Goal: Task Accomplishment & Management: Use online tool/utility

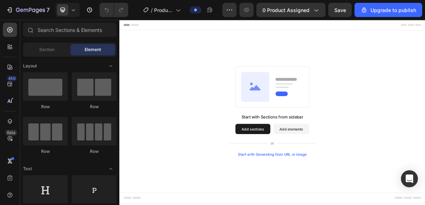
click at [298, 173] on button "Add sections" at bounding box center [305, 171] width 49 height 14
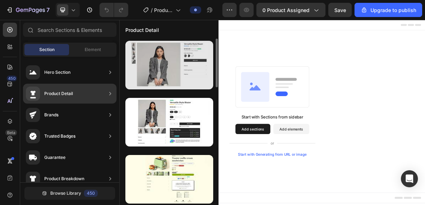
click at [152, 74] on div at bounding box center [169, 65] width 88 height 49
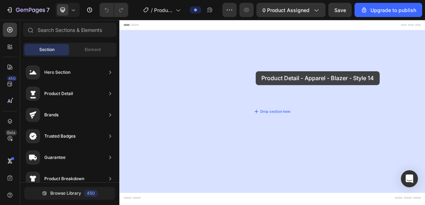
drag, startPoint x: 271, startPoint y: 94, endPoint x: 308, endPoint y: 90, distance: 37.4
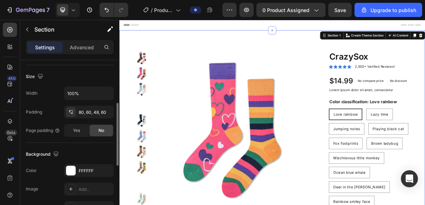
scroll to position [138, 0]
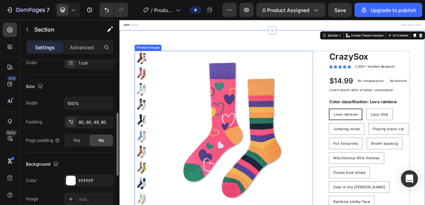
click at [217, 186] on img at bounding box center [279, 173] width 220 height 220
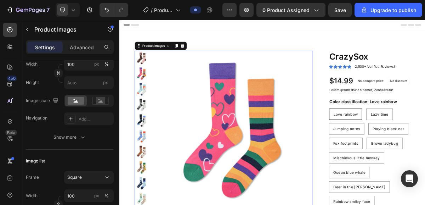
scroll to position [0, 0]
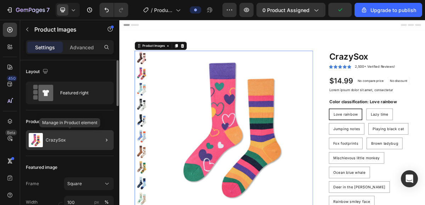
click at [64, 142] on p "CrazySox" at bounding box center [56, 139] width 20 height 5
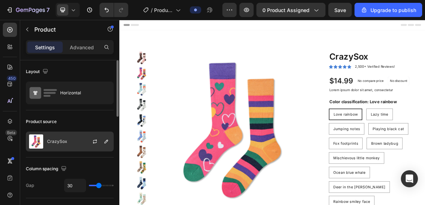
click at [51, 140] on p "CrazySox" at bounding box center [57, 141] width 20 height 5
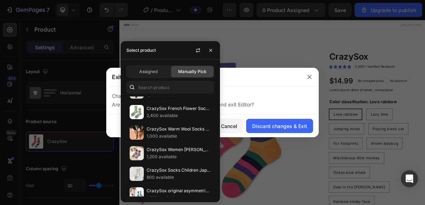
scroll to position [373, 0]
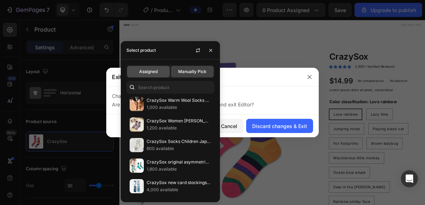
click at [160, 71] on div "Assigned" at bounding box center [148, 71] width 43 height 11
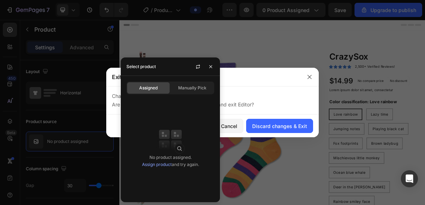
click at [167, 165] on link "Assign product" at bounding box center [157, 164] width 30 height 5
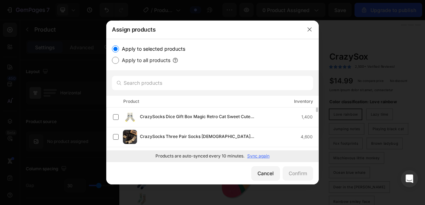
scroll to position [0, 0]
click at [310, 29] on icon "button" at bounding box center [310, 30] width 6 height 6
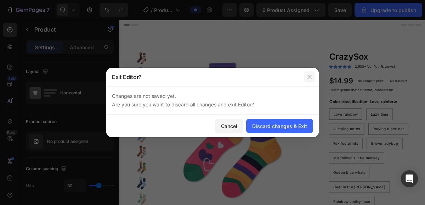
click at [312, 73] on button "button" at bounding box center [309, 76] width 11 height 11
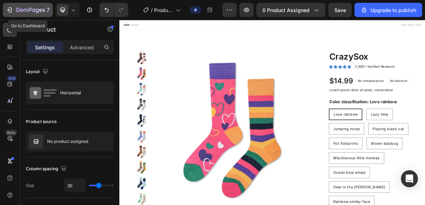
click at [16, 7] on icon "button" at bounding box center [30, 10] width 29 height 6
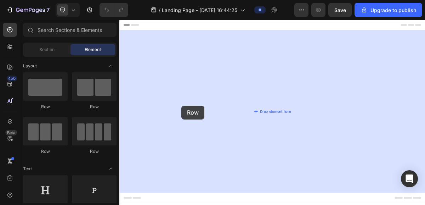
drag, startPoint x: 168, startPoint y: 115, endPoint x: 206, endPoint y: 139, distance: 44.6
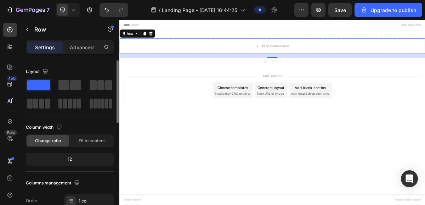
click at [74, 160] on div "12" at bounding box center [69, 159] width 85 height 10
click at [71, 158] on div "12" at bounding box center [69, 159] width 85 height 10
click at [52, 163] on div "12" at bounding box center [69, 159] width 85 height 10
click at [53, 145] on div "Change ratio" at bounding box center [48, 140] width 43 height 11
click at [75, 140] on div "Fit to content" at bounding box center [92, 140] width 43 height 11
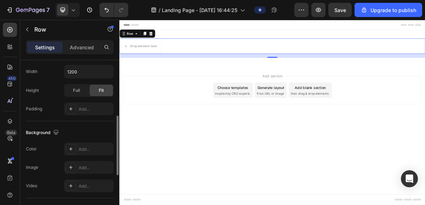
scroll to position [153, 0]
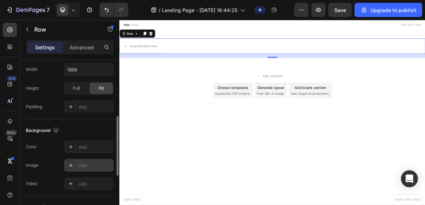
click at [78, 169] on div "Add..." at bounding box center [89, 165] width 50 height 13
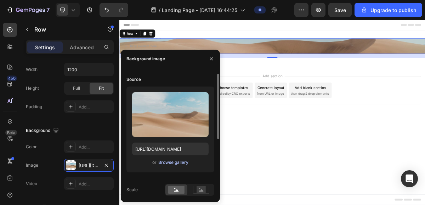
click at [165, 163] on div "Browse gallery" at bounding box center [173, 162] width 30 height 6
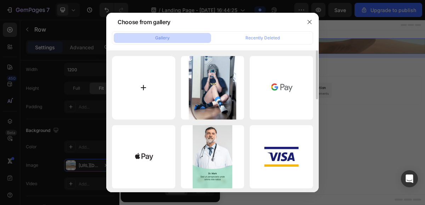
click at [161, 103] on input "file" at bounding box center [143, 87] width 63 height 63
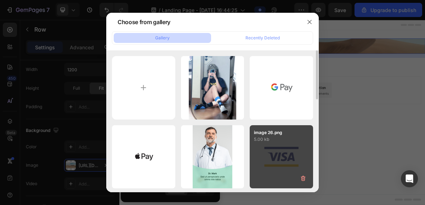
type input "C:\fakepath\IMG_2845.JPG"
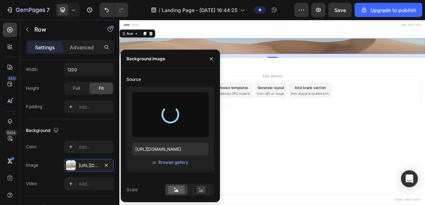
type input "https://cdn.shopify.com/s/files/1/0744/2740/0404/files/gempages_575138657837515…"
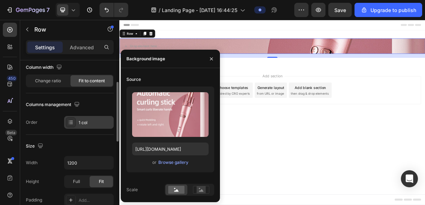
scroll to position [60, 0]
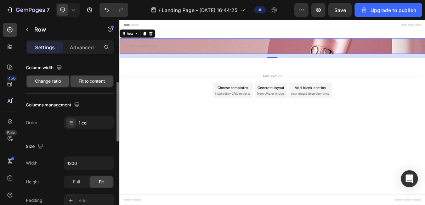
click at [55, 83] on span "Change ratio" at bounding box center [48, 81] width 26 height 6
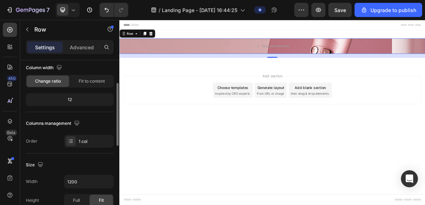
click at [71, 101] on div "12" at bounding box center [69, 100] width 85 height 10
click at [72, 100] on div "12" at bounding box center [69, 100] width 85 height 10
drag, startPoint x: 68, startPoint y: 102, endPoint x: 72, endPoint y: 100, distance: 4.6
click at [72, 100] on div "12" at bounding box center [69, 100] width 85 height 10
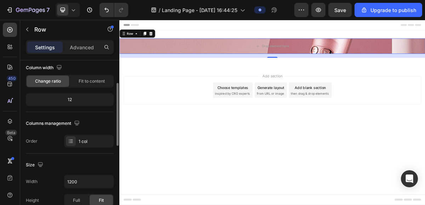
click at [66, 98] on div "12" at bounding box center [69, 100] width 85 height 10
click at [68, 99] on div "12" at bounding box center [69, 100] width 85 height 10
click at [332, 70] on div "16" at bounding box center [331, 70] width 425 height 6
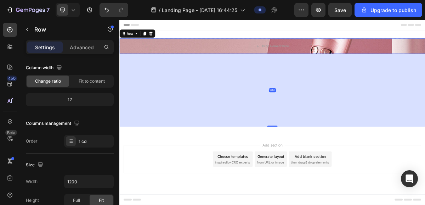
drag, startPoint x: 330, startPoint y: 71, endPoint x: 342, endPoint y: 168, distance: 97.5
click at [342, 67] on div "286" at bounding box center [331, 67] width 425 height 0
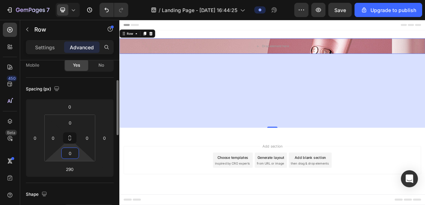
click at [71, 157] on input "0" at bounding box center [70, 153] width 14 height 11
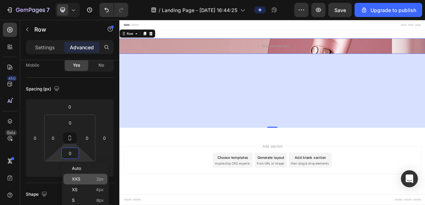
click at [87, 182] on div "XXS 2px" at bounding box center [85, 179] width 44 height 11
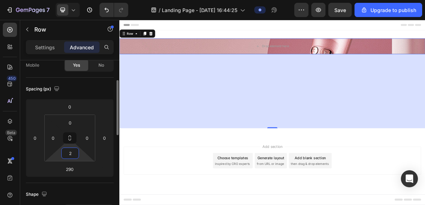
click at [70, 157] on input "2" at bounding box center [70, 153] width 14 height 11
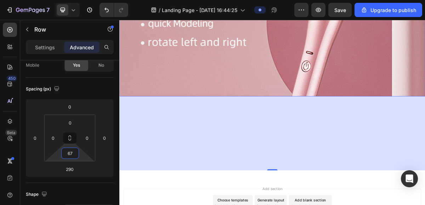
scroll to position [15, 0]
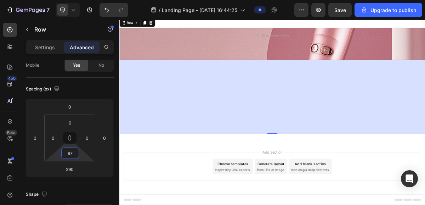
type input "6"
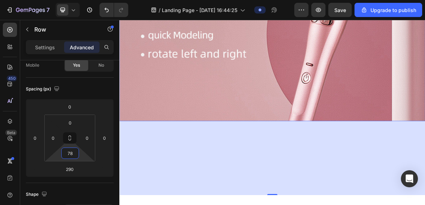
scroll to position [19, 0]
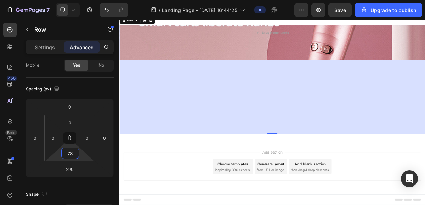
type input "7"
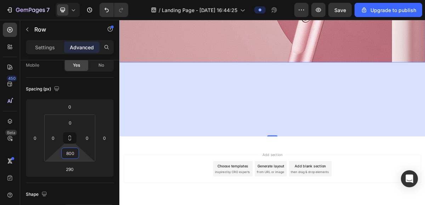
scroll to position [271, 0]
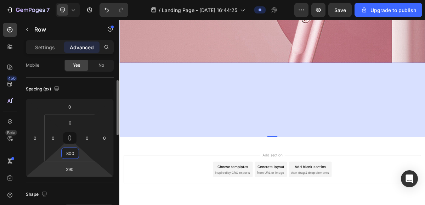
type input "800"
click at [88, 0] on html "7 / Landing Page - Sep 27, 16:44:25 Preview Save Upgrade to publish 450 Beta Se…" at bounding box center [212, 0] width 425 height 0
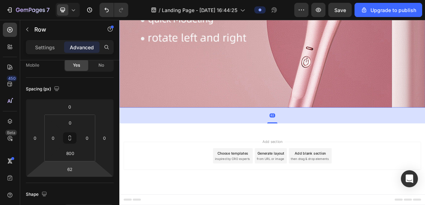
scroll to position [209, 0]
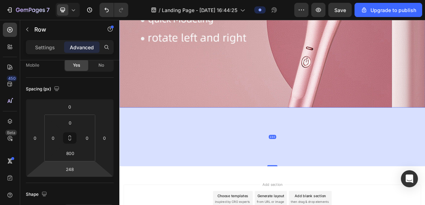
type input "250"
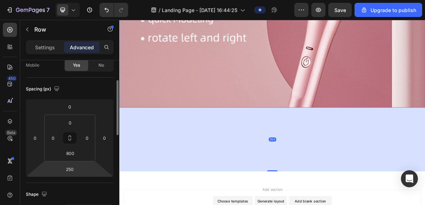
drag, startPoint x: 88, startPoint y: 168, endPoint x: 93, endPoint y: 175, distance: 8.8
click at [93, 0] on html "7 / Landing Page - Sep 27, 16:44:25 Preview Save Upgrade to publish 450 Beta Se…" at bounding box center [212, 0] width 425 height 0
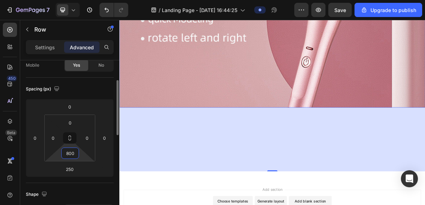
click at [74, 153] on input "800" at bounding box center [70, 153] width 14 height 11
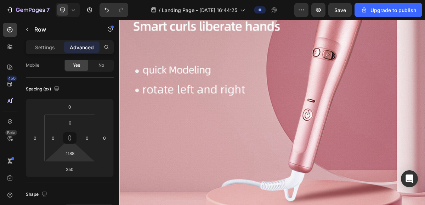
type input "1180"
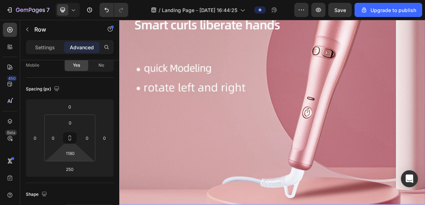
drag, startPoint x: 81, startPoint y: 156, endPoint x: 83, endPoint y: 88, distance: 67.3
click at [83, 0] on html "7 / Landing Page - Sep 27, 16:44:25 Preview Save Upgrade to publish 450 Beta Se…" at bounding box center [212, 0] width 425 height 0
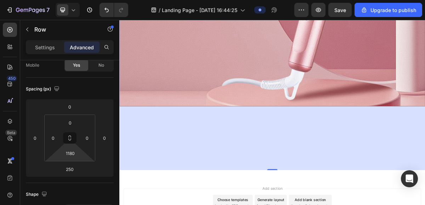
scroll to position [345, 0]
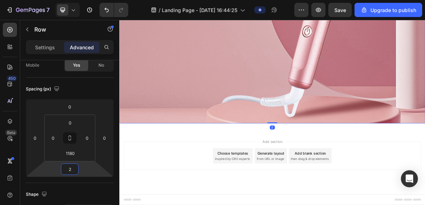
type input "0"
drag, startPoint x: 89, startPoint y: 174, endPoint x: 98, endPoint y: 218, distance: 45.2
click at [98, 0] on html "7 / Landing Page - Sep 27, 16:44:25 Preview Save Upgrade to publish 450 Beta Se…" at bounding box center [212, 0] width 425 height 0
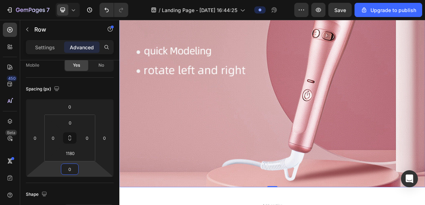
scroll to position [235, 0]
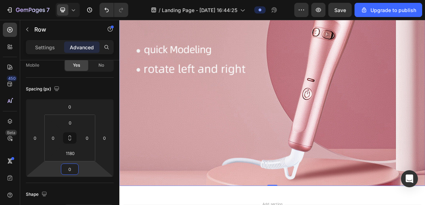
click at [293, 204] on div "Drop element here Row 0" at bounding box center [331, 30] width 425 height 439
click at [48, 46] on p "Settings" at bounding box center [45, 47] width 20 height 7
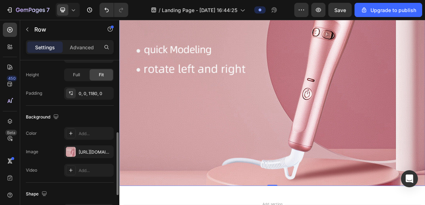
scroll to position [179, 0]
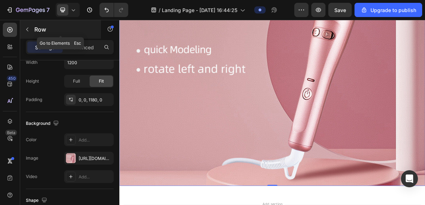
click at [28, 28] on icon "button" at bounding box center [27, 30] width 6 height 6
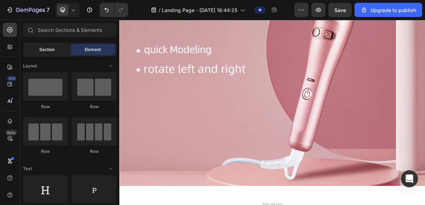
click at [49, 47] on span "Section" at bounding box center [46, 49] width 15 height 6
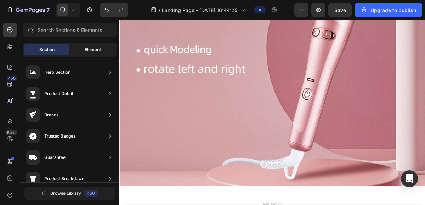
click at [89, 54] on div "Element" at bounding box center [93, 49] width 45 height 11
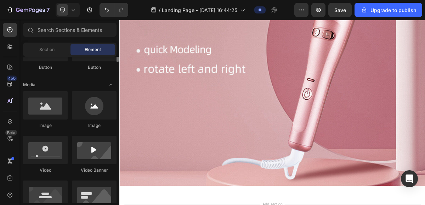
scroll to position [169, 0]
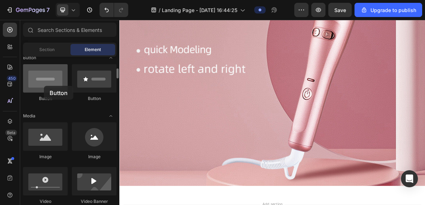
click at [44, 86] on div at bounding box center [45, 78] width 45 height 28
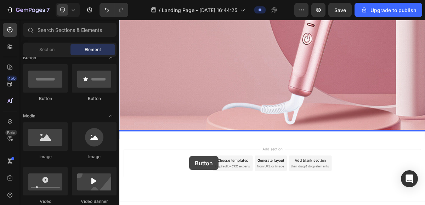
scroll to position [321, 0]
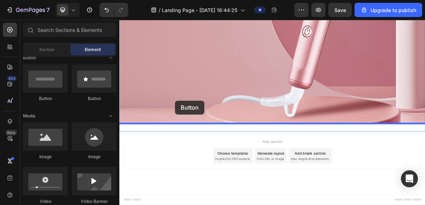
drag, startPoint x: 163, startPoint y: 106, endPoint x: 194, endPoint y: 130, distance: 39.3
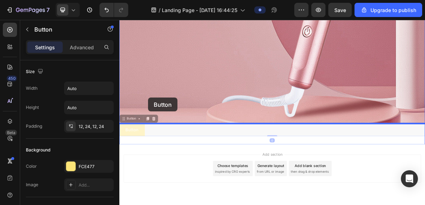
drag, startPoint x: 151, startPoint y: 170, endPoint x: 159, endPoint y: 128, distance: 42.2
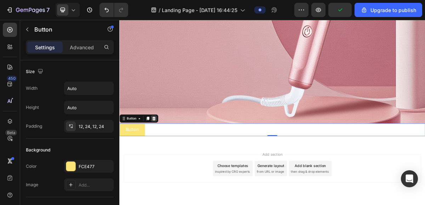
click at [169, 157] on icon at bounding box center [167, 156] width 5 height 5
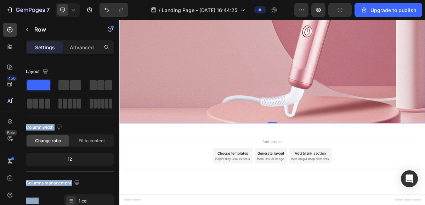
drag, startPoint x: 163, startPoint y: 105, endPoint x: 243, endPoint y: 227, distance: 146.5
click at [46, 84] on span at bounding box center [38, 85] width 23 height 10
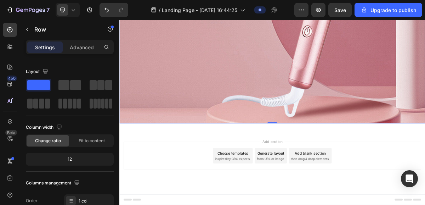
drag, startPoint x: 165, startPoint y: 103, endPoint x: 182, endPoint y: 218, distance: 116.0
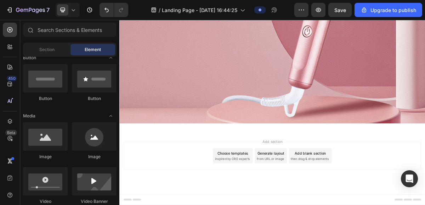
click at [178, 204] on div "Add section Choose templates inspired by CRO experts Generate layout from URL o…" at bounding box center [332, 208] width 414 height 39
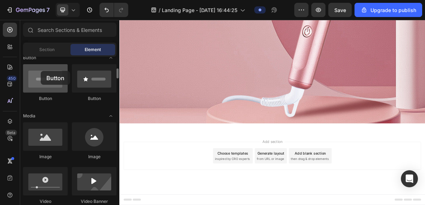
drag, startPoint x: 54, startPoint y: 80, endPoint x: 44, endPoint y: 78, distance: 9.8
click at [44, 78] on div at bounding box center [45, 78] width 45 height 28
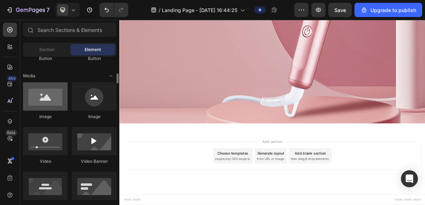
scroll to position [214, 0]
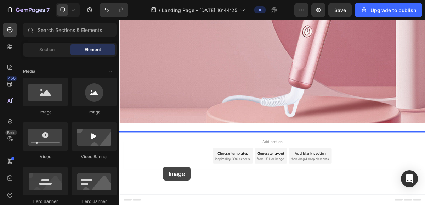
drag, startPoint x: 172, startPoint y: 116, endPoint x: 180, endPoint y: 222, distance: 106.2
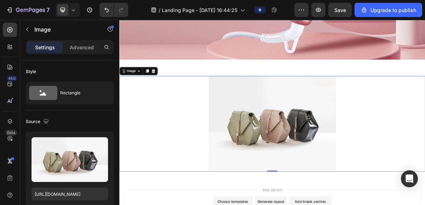
scroll to position [416, 0]
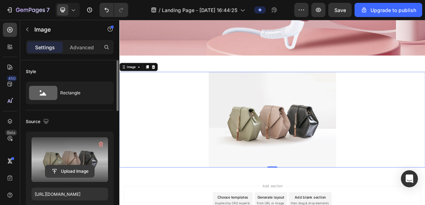
click at [82, 170] on input "file" at bounding box center [69, 171] width 49 height 12
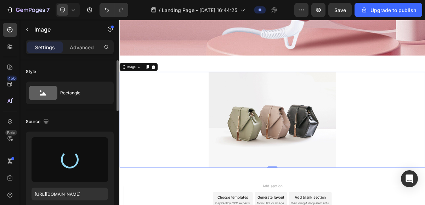
type input "https://cdn.shopify.com/s/files/1/0744/2740/0404/files/gempages_575138657837515…"
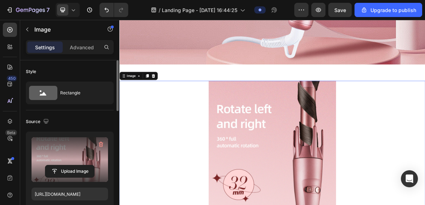
scroll to position [402, 0]
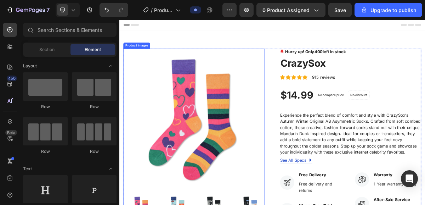
click at [286, 127] on img at bounding box center [223, 158] width 197 height 197
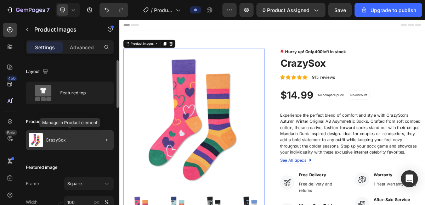
click at [85, 138] on div "CrazySox" at bounding box center [70, 140] width 88 height 20
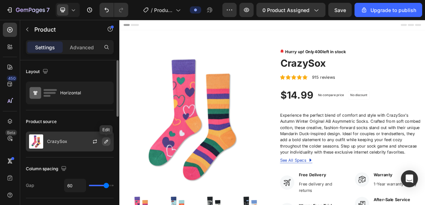
click at [103, 142] on icon "button" at bounding box center [106, 142] width 6 height 6
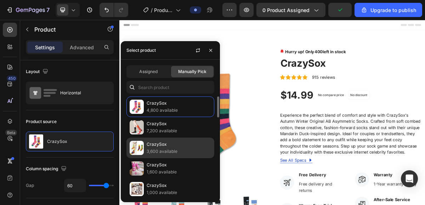
scroll to position [0, 0]
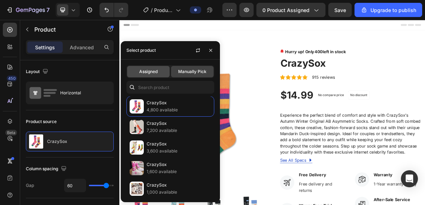
click at [151, 68] on span "Assigned" at bounding box center [148, 71] width 18 height 6
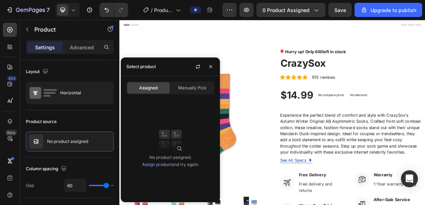
click at [156, 164] on link "Assign product" at bounding box center [157, 164] width 30 height 5
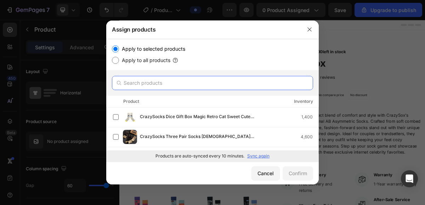
click at [167, 82] on input "text" at bounding box center [212, 83] width 201 height 14
drag, startPoint x: 167, startPoint y: 82, endPoint x: 167, endPoint y: 86, distance: 4.3
click at [167, 83] on input "cc" at bounding box center [212, 83] width 201 height 14
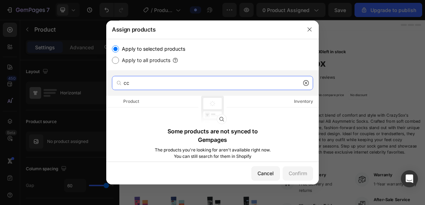
type input "c"
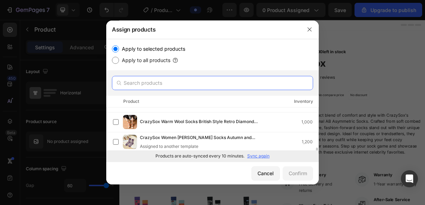
scroll to position [413, 0]
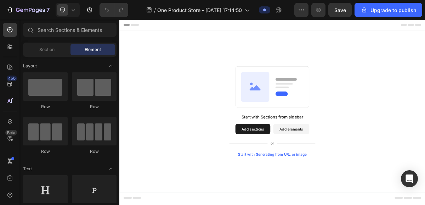
click at [302, 204] on div "Start with Generating from URL or image" at bounding box center [332, 207] width 95 height 6
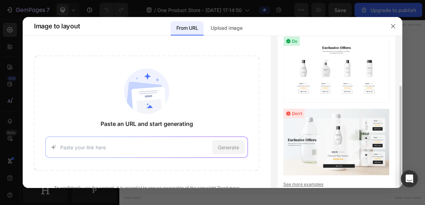
scroll to position [47, 0]
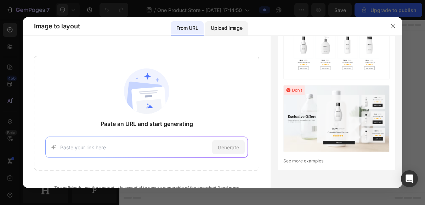
click at [224, 28] on p "Upload image" at bounding box center [227, 28] width 32 height 9
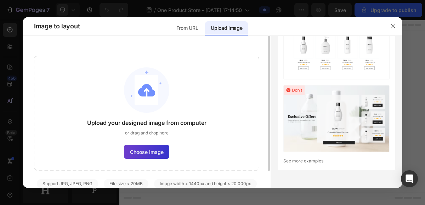
click at [151, 158] on label "Choose image" at bounding box center [146, 152] width 45 height 14
click at [0, 0] on input "Choose image" at bounding box center [0, 0] width 0 height 0
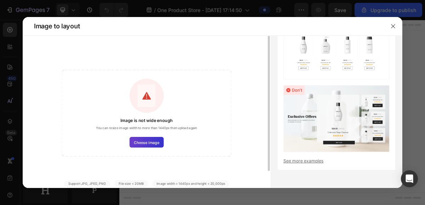
click at [156, 141] on span "Choose image" at bounding box center [146, 142] width 25 height 6
click at [0, 0] on input "Choose image" at bounding box center [0, 0] width 0 height 0
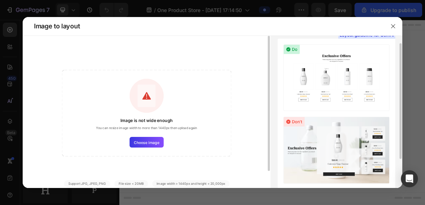
scroll to position [0, 0]
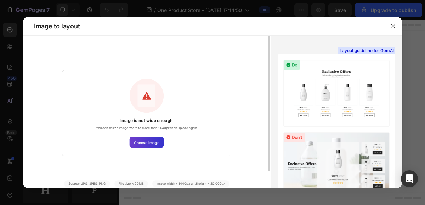
click at [152, 140] on span "Choose image" at bounding box center [146, 142] width 25 height 6
click at [0, 0] on input "Choose image" at bounding box center [0, 0] width 0 height 0
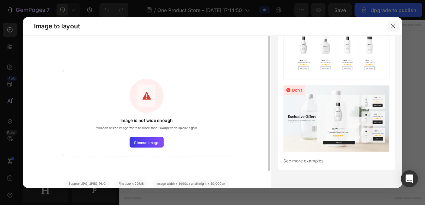
click at [396, 24] on icon "button" at bounding box center [393, 26] width 6 height 6
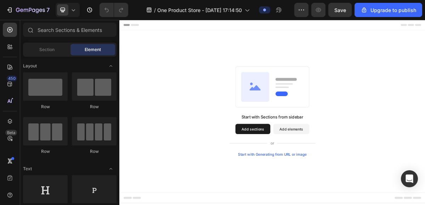
click at [337, 174] on button "Add elements" at bounding box center [358, 171] width 50 height 14
click at [306, 174] on button "Add sections" at bounding box center [305, 171] width 49 height 14
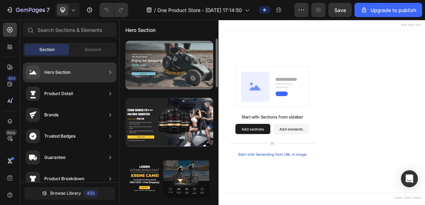
click at [154, 61] on div at bounding box center [169, 65] width 88 height 49
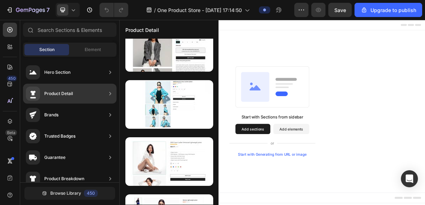
scroll to position [1769, 0]
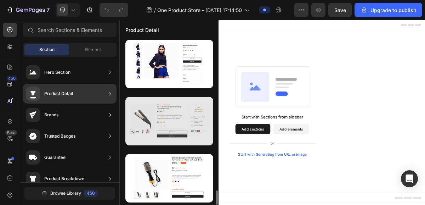
click at [165, 120] on div at bounding box center [169, 121] width 88 height 49
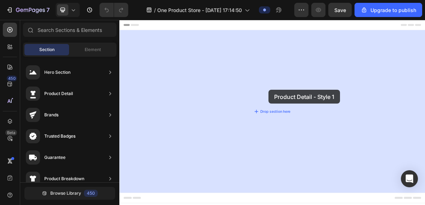
drag, startPoint x: 284, startPoint y: 140, endPoint x: 327, endPoint y: 117, distance: 48.8
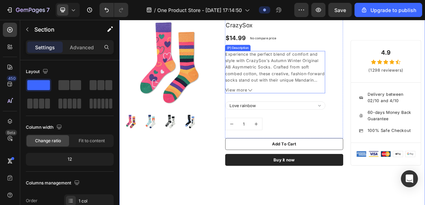
scroll to position [50, 0]
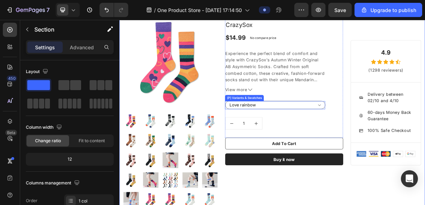
click at [367, 137] on select "Love rainbow Lazy time Jumping notes Playing black cat Fox footprints Brown lad…" at bounding box center [335, 138] width 139 height 11
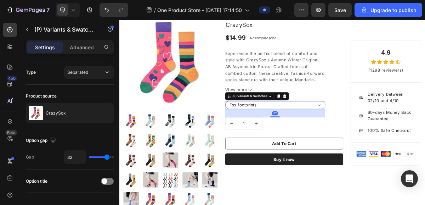
click at [266, 144] on select "Love rainbow Lazy time Jumping notes Playing black cat Fox footprints Brown lad…" at bounding box center [335, 138] width 139 height 11
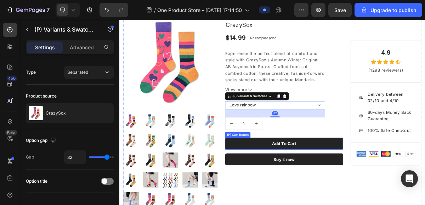
select select "Fox footprints"
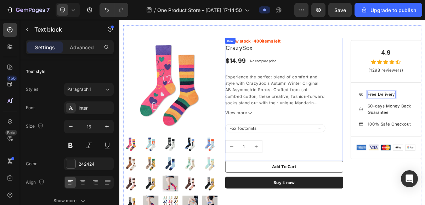
scroll to position [17, 0]
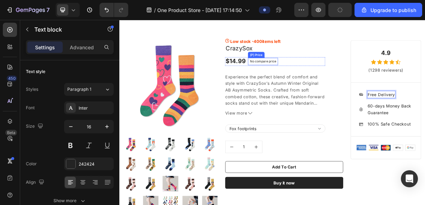
click at [329, 75] on p "No compare price" at bounding box center [319, 77] width 36 height 4
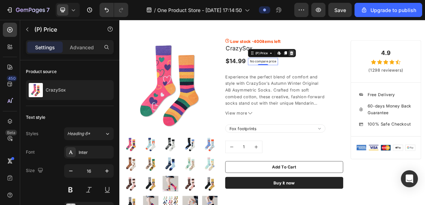
click at [362, 64] on div at bounding box center [359, 66] width 9 height 9
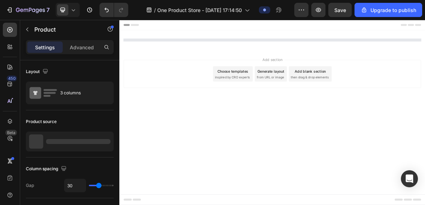
scroll to position [0, 0]
select select "Fox footprints"
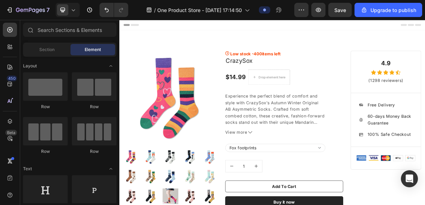
click at [145, 28] on span "Header" at bounding box center [141, 26] width 16 height 7
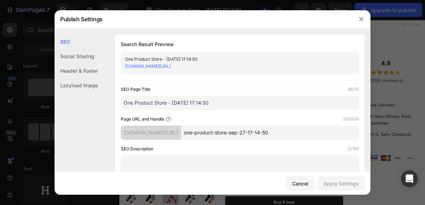
click at [90, 58] on div "Social Sharing" at bounding box center [76, 56] width 43 height 15
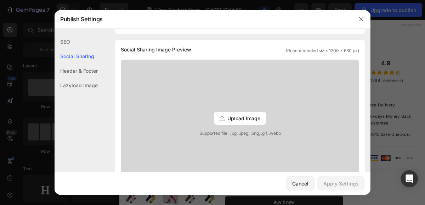
scroll to position [162, 0]
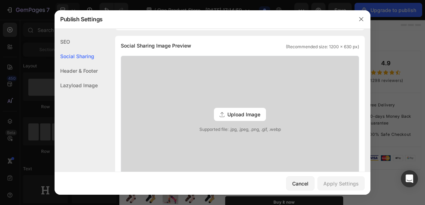
click at [93, 70] on div "Header & Footer" at bounding box center [76, 70] width 43 height 15
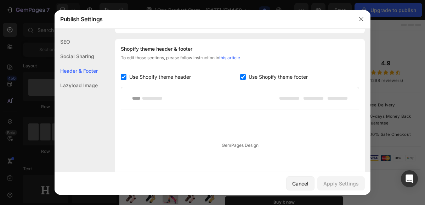
scroll to position [332, 0]
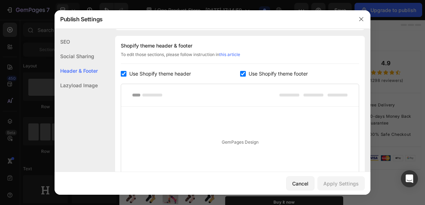
click at [158, 94] on rect at bounding box center [152, 95] width 20 height 3
click at [206, 127] on div "GemPages Design" at bounding box center [240, 142] width 238 height 71
click at [149, 72] on span "Use Shopify theme header" at bounding box center [160, 73] width 62 height 9
checkbox input "false"
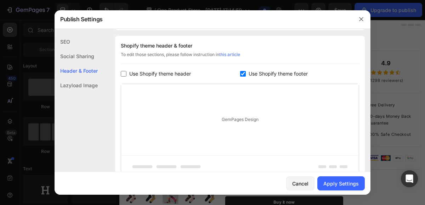
click at [249, 72] on span "Use Shopify theme footer" at bounding box center [278, 73] width 59 height 9
checkbox input "false"
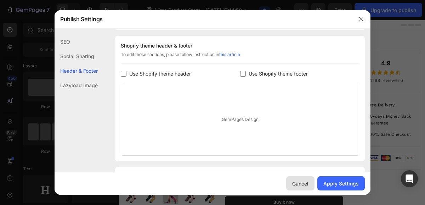
click at [304, 181] on div "Cancel" at bounding box center [300, 183] width 16 height 7
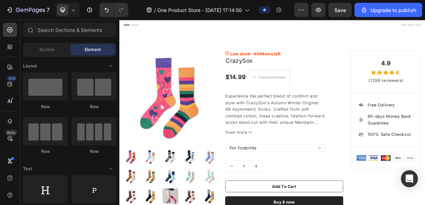
click at [182, 26] on div "Header" at bounding box center [332, 27] width 414 height 14
click at [139, 27] on span "Header" at bounding box center [141, 26] width 16 height 7
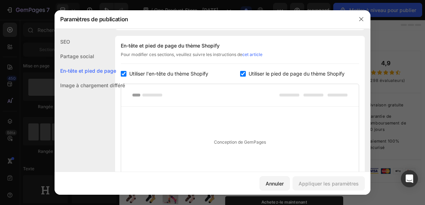
click at [104, 84] on font "Image à chargement différé" at bounding box center [92, 85] width 65 height 6
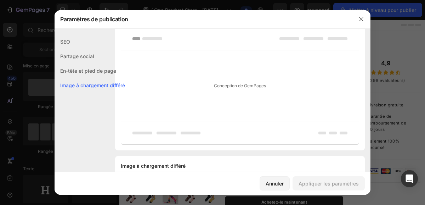
scroll to position [419, 0]
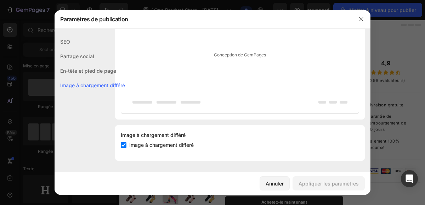
click at [92, 47] on div "SEO" at bounding box center [90, 41] width 71 height 15
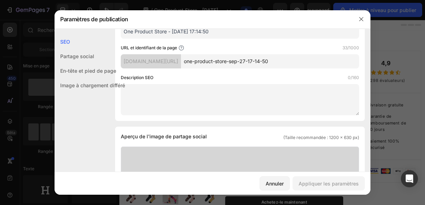
scroll to position [0, 0]
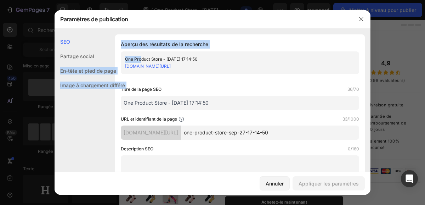
drag, startPoint x: 140, startPoint y: 58, endPoint x: 123, endPoint y: 57, distance: 17.4
click at [133, 57] on font "One Product Store - 27 sept. 17:14:50" at bounding box center [161, 58] width 73 height 5
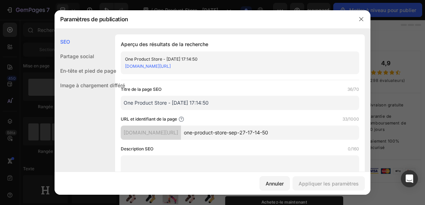
click at [147, 61] on font "One Product Store - 27 sept. 17:14:50" at bounding box center [161, 58] width 73 height 5
click at [200, 100] on input "One Product Store - Sep 27, 17:14:50" at bounding box center [240, 103] width 238 height 14
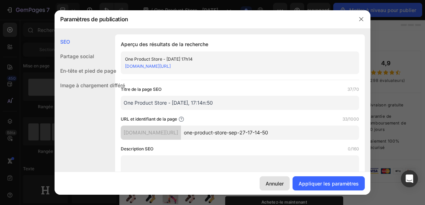
type input "One Product Store - Sep 27, 17:14n:50"
click at [278, 185] on font "Annuler" at bounding box center [275, 183] width 18 height 6
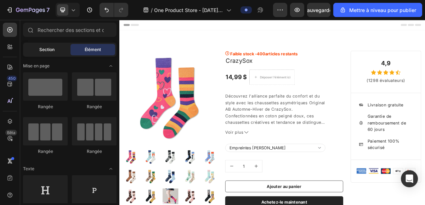
click at [37, 52] on div "Section" at bounding box center [46, 49] width 45 height 11
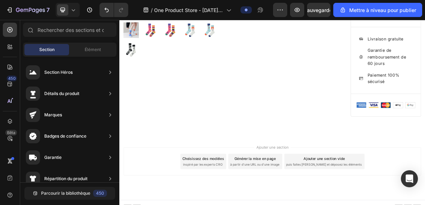
scroll to position [293, 0]
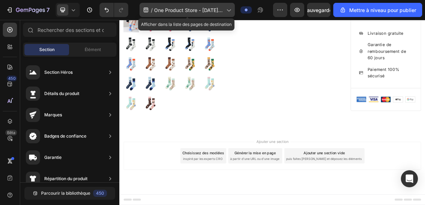
click at [227, 7] on icon at bounding box center [228, 9] width 7 height 7
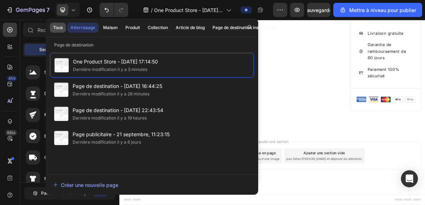
click at [63, 29] on font "Tous" at bounding box center [58, 27] width 10 height 5
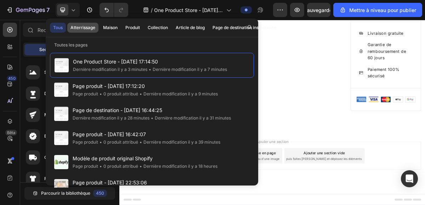
click at [96, 27] on button "Atterrissage" at bounding box center [82, 28] width 31 height 10
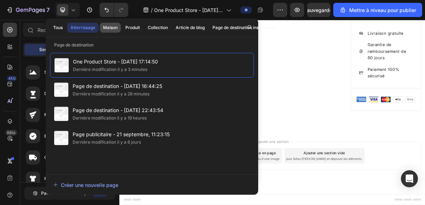
click at [113, 27] on font "Maison" at bounding box center [110, 27] width 15 height 5
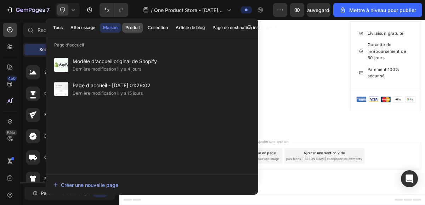
click at [137, 30] on font "Produit" at bounding box center [132, 27] width 15 height 6
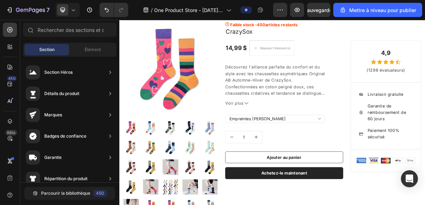
scroll to position [0, 0]
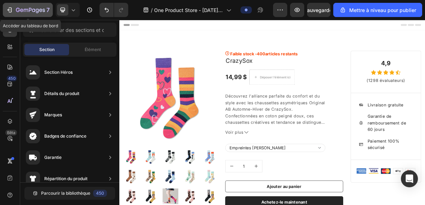
click at [26, 12] on icon "button" at bounding box center [30, 10] width 29 height 6
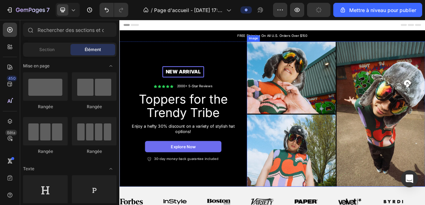
click at [368, 106] on img at bounding box center [421, 151] width 248 height 202
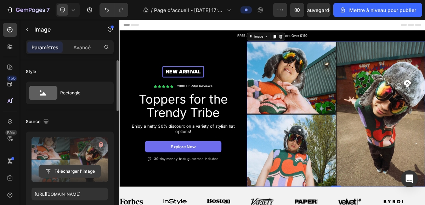
click at [85, 169] on input "file" at bounding box center [70, 171] width 62 height 12
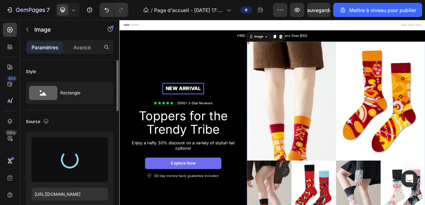
type input "[URL][DOMAIN_NAME]"
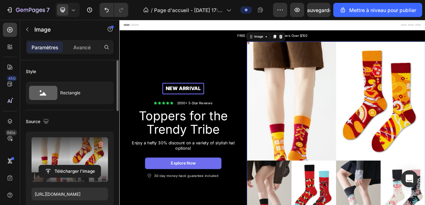
scroll to position [72, 0]
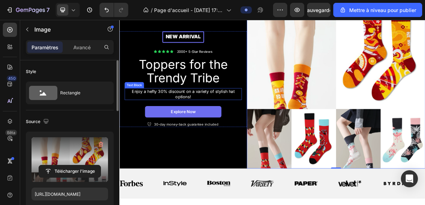
click at [143, 111] on div "Text Block" at bounding box center [140, 110] width 24 height 6
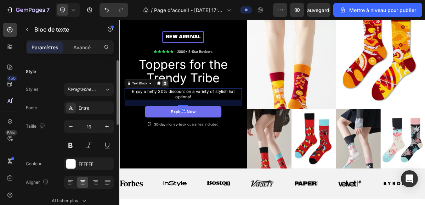
click at [181, 110] on icon at bounding box center [182, 108] width 5 height 5
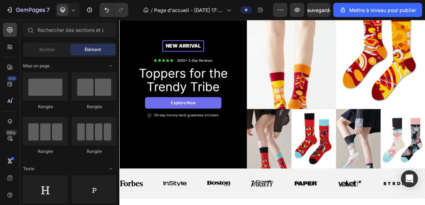
scroll to position [84, 0]
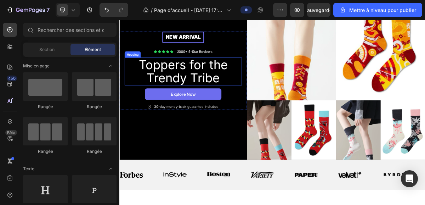
click at [187, 98] on h2 "Toppers for the Trendy Tribe" at bounding box center [207, 91] width 159 height 39
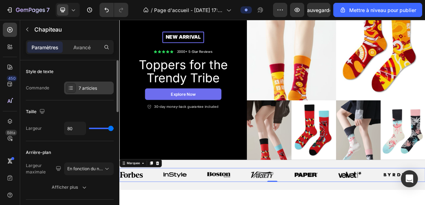
click at [95, 84] on div "7 articles" at bounding box center [89, 87] width 50 height 13
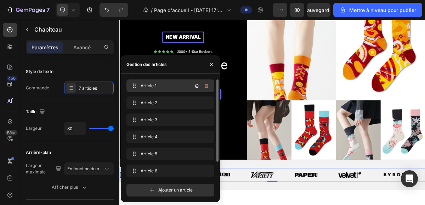
click at [146, 89] on div "Article 1 Item 1" at bounding box center [160, 86] width 62 height 10
click at [208, 84] on icon "button" at bounding box center [207, 86] width 4 height 4
click at [207, 85] on font "Supprimer" at bounding box center [197, 85] width 21 height 5
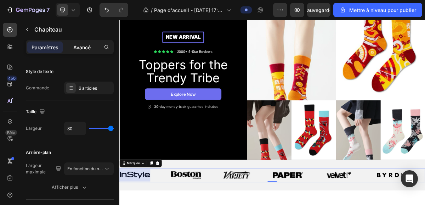
click at [75, 51] on div "Avancé" at bounding box center [81, 46] width 35 height 11
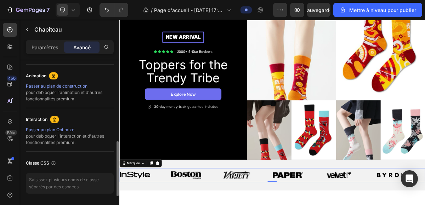
scroll to position [288, 0]
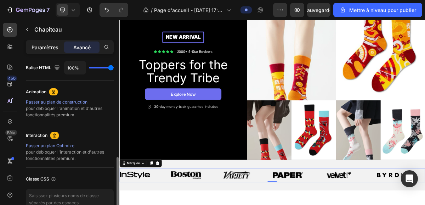
click at [55, 47] on font "Paramètres" at bounding box center [45, 47] width 27 height 6
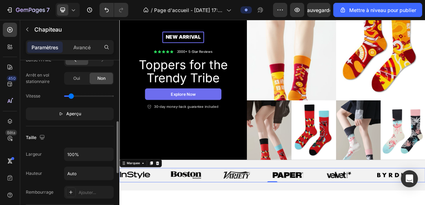
scroll to position [191, 0]
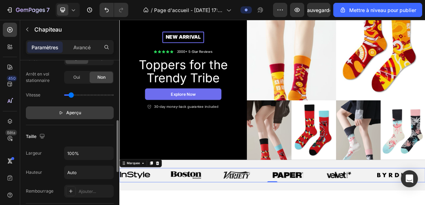
click at [88, 114] on button "Aperçu" at bounding box center [70, 112] width 88 height 13
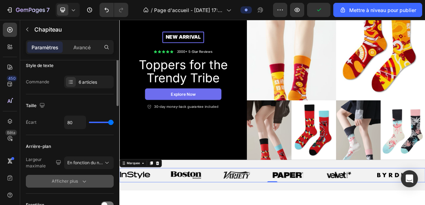
scroll to position [0, 0]
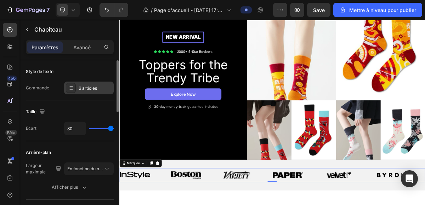
click at [91, 86] on font "6 articles" at bounding box center [88, 87] width 18 height 5
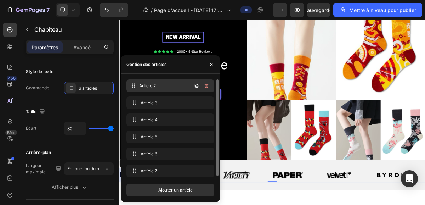
click at [149, 84] on font "Article 2" at bounding box center [147, 85] width 17 height 5
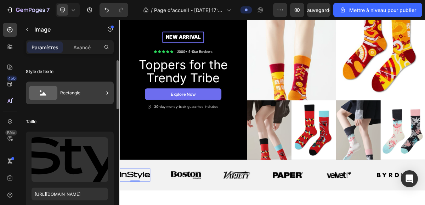
click at [63, 94] on font "Rectangle" at bounding box center [70, 92] width 20 height 5
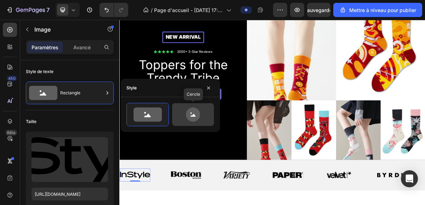
click at [191, 118] on icon at bounding box center [193, 114] width 14 height 14
type input "80"
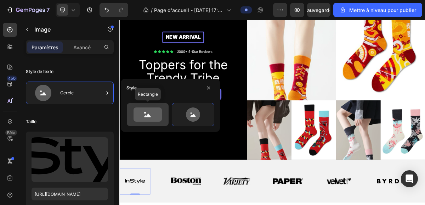
click at [154, 109] on icon at bounding box center [148, 114] width 28 height 14
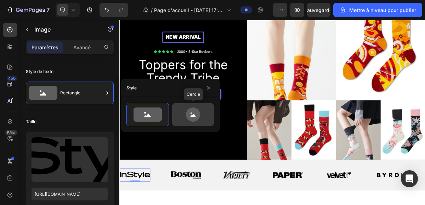
click at [185, 113] on icon at bounding box center [192, 114] width 33 height 14
type input "80"
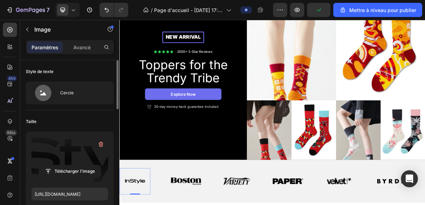
click at [75, 137] on label at bounding box center [70, 159] width 77 height 45
click at [75, 165] on input "file" at bounding box center [70, 171] width 62 height 12
click at [101, 144] on icon "button" at bounding box center [101, 144] width 1 height 2
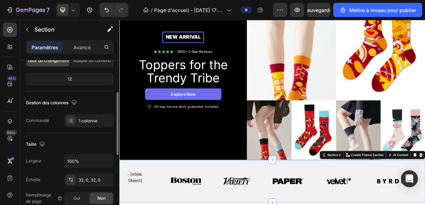
scroll to position [82, 0]
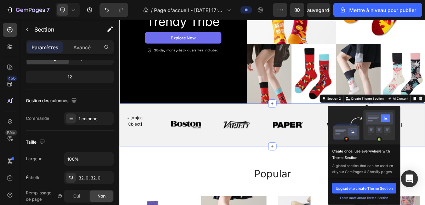
scroll to position [165, 0]
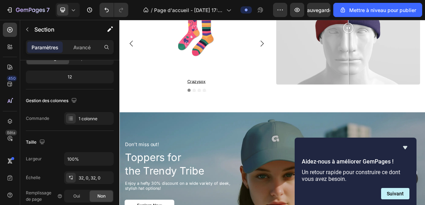
scroll to position [1198, 0]
click at [319, 50] on icon "Carousel Next Arrow" at bounding box center [318, 52] width 9 height 9
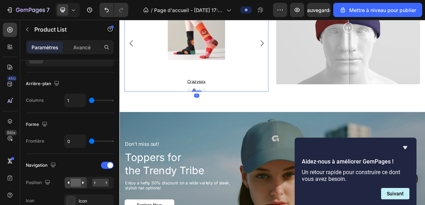
scroll to position [0, 0]
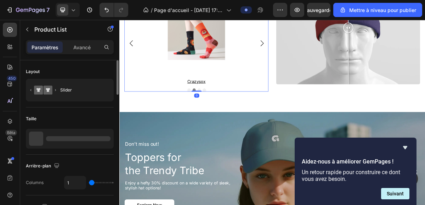
click at [319, 50] on icon "Carousel Next Arrow" at bounding box center [318, 52] width 9 height 9
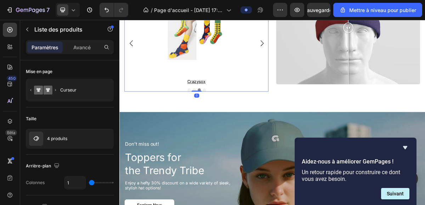
click at [319, 51] on icon "Carousel Next Arrow" at bounding box center [318, 52] width 9 height 9
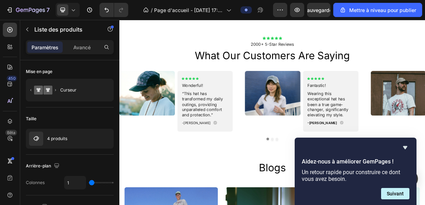
scroll to position [1507, 0]
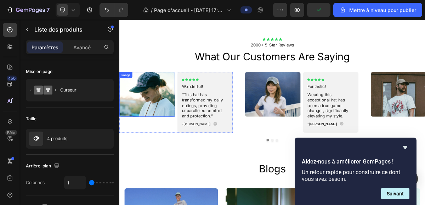
click at [171, 114] on img at bounding box center [157, 123] width 77 height 62
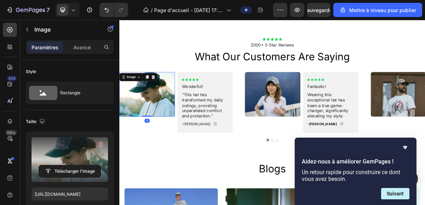
click at [84, 159] on label at bounding box center [70, 159] width 77 height 45
click at [84, 165] on input "file" at bounding box center [70, 171] width 62 height 12
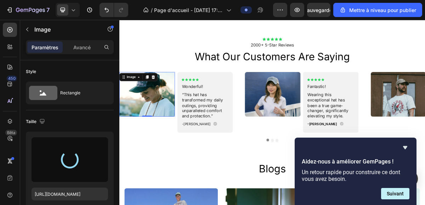
type input "https://cdn.shopify.com/s/files/1/0744/2740/0404/files/gempages_575138657837515…"
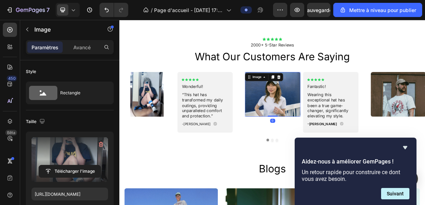
click at [327, 126] on img at bounding box center [332, 123] width 77 height 62
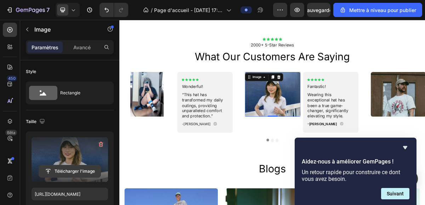
click at [83, 169] on input "file" at bounding box center [70, 171] width 62 height 12
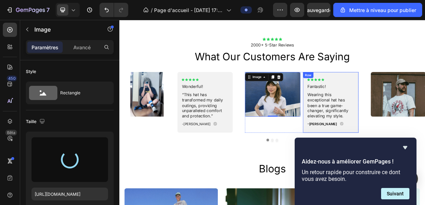
type input "https://cdn.shopify.com/s/files/1/0744/2740/0404/files/gempages_575138657837515…"
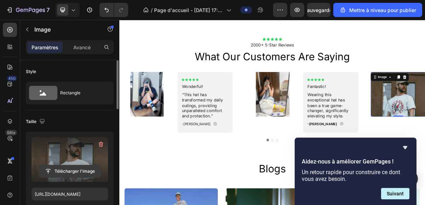
click at [78, 174] on input "file" at bounding box center [70, 171] width 62 height 12
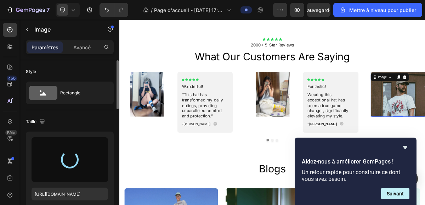
type input "https://cdn.shopify.com/s/files/1/0744/2740/0404/files/gempages_575138657837515…"
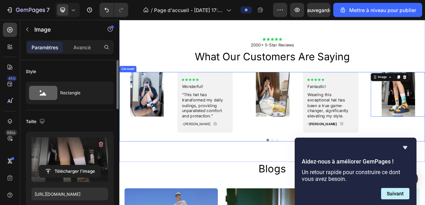
click at [330, 185] on div at bounding box center [331, 187] width 425 height 4
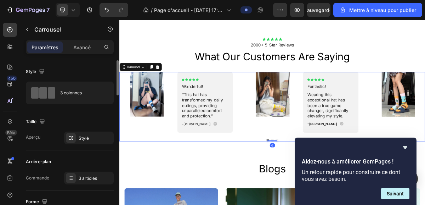
click at [331, 186] on button "Dot" at bounding box center [332, 187] width 4 height 4
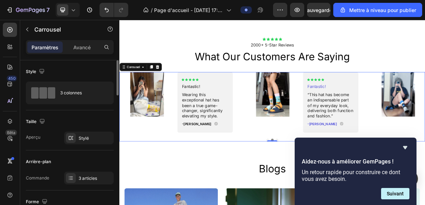
click at [338, 186] on button "Dot" at bounding box center [339, 187] width 4 height 4
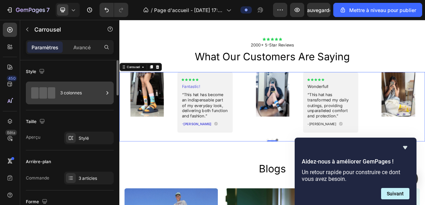
click at [94, 94] on div "3 colonnes" at bounding box center [81, 93] width 43 height 16
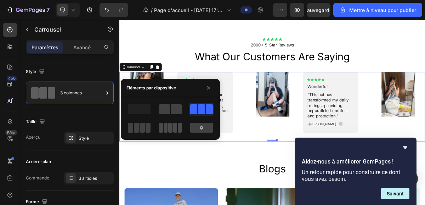
click at [169, 125] on span at bounding box center [170, 128] width 4 height 10
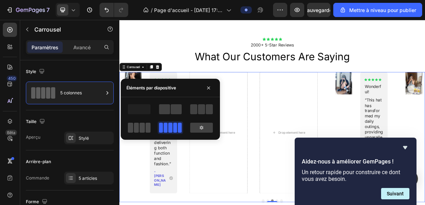
click at [132, 128] on span at bounding box center [130, 128] width 5 height 10
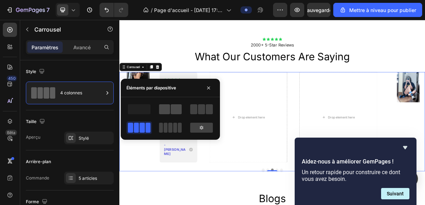
click at [170, 109] on span at bounding box center [164, 109] width 11 height 10
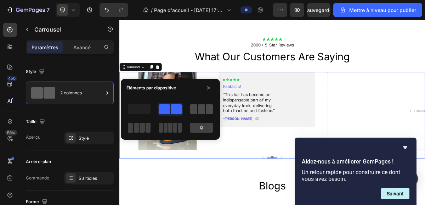
click at [200, 109] on span at bounding box center [201, 109] width 7 height 10
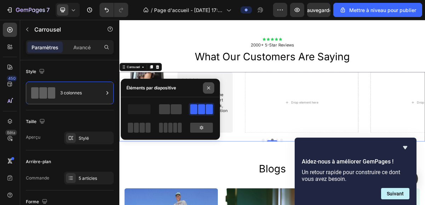
click at [210, 85] on icon "button" at bounding box center [209, 88] width 6 height 6
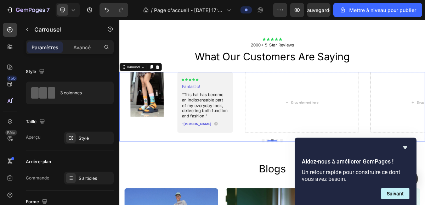
click at [318, 186] on button "Dot" at bounding box center [319, 187] width 4 height 4
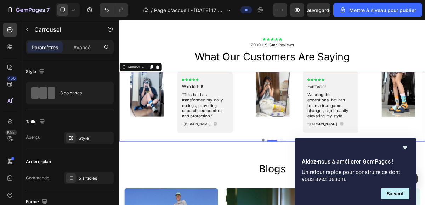
click at [326, 186] on button "Dot" at bounding box center [326, 187] width 4 height 4
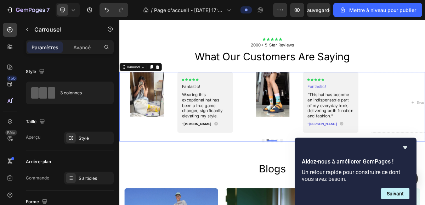
drag, startPoint x: 337, startPoint y: 187, endPoint x: 339, endPoint y: 184, distance: 4.3
click at [337, 188] on div at bounding box center [332, 187] width 14 height 1
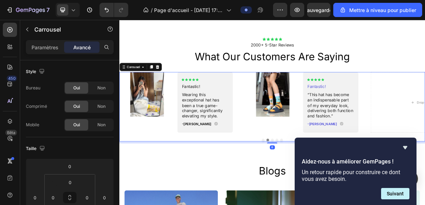
click at [332, 186] on button "Dot" at bounding box center [332, 187] width 4 height 4
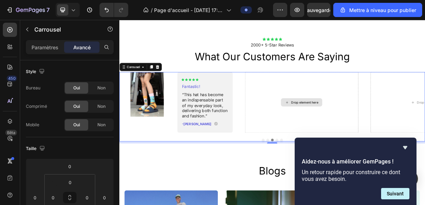
click at [355, 140] on div "Drop element here" at bounding box center [372, 134] width 57 height 11
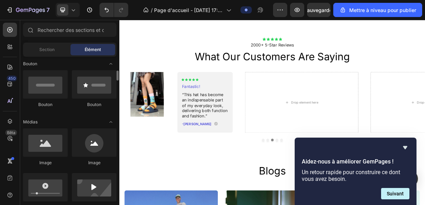
scroll to position [167, 0]
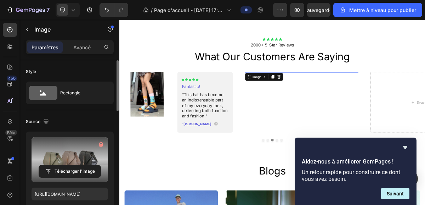
click at [71, 149] on label at bounding box center [70, 159] width 77 height 45
click at [71, 165] on input "file" at bounding box center [70, 171] width 62 height 12
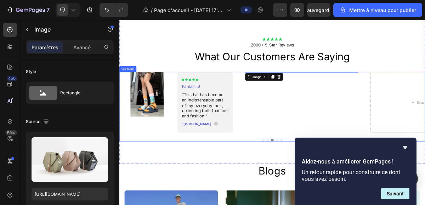
scroll to position [1508, 0]
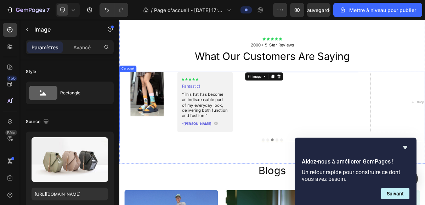
click at [339, 188] on button "Dot" at bounding box center [339, 187] width 4 height 4
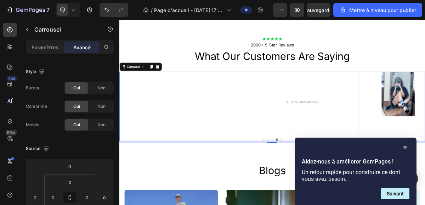
click at [406, 147] on icon "Masquer l'enquête" at bounding box center [405, 147] width 4 height 3
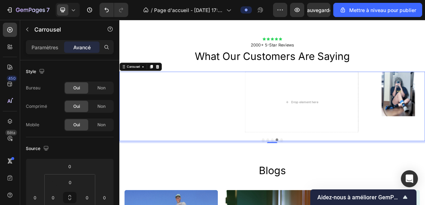
click at [344, 188] on button "Dot" at bounding box center [345, 187] width 4 height 4
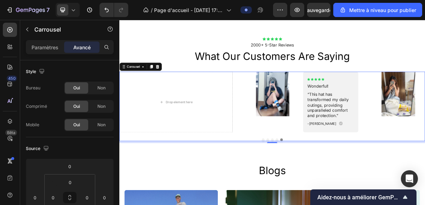
click at [337, 188] on button "Dot" at bounding box center [339, 187] width 4 height 4
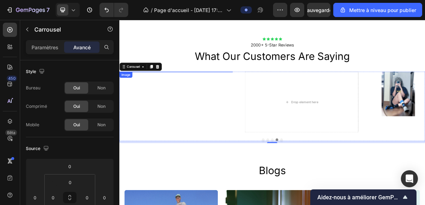
click at [153, 92] on img at bounding box center [198, 92] width 158 height 0
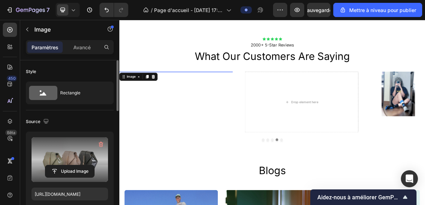
click at [89, 157] on label at bounding box center [70, 159] width 77 height 45
click at [89, 165] on input "file" at bounding box center [69, 171] width 49 height 12
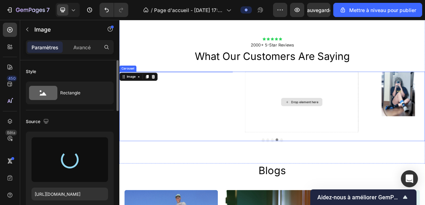
type input "https://cdn.shopify.com/s/files/1/0744/2740/0404/files/gempages_575138657837515…"
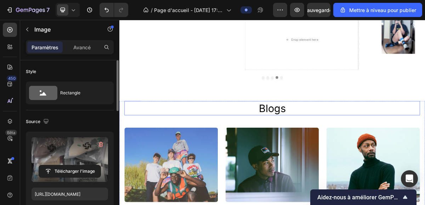
scroll to position [1592, 0]
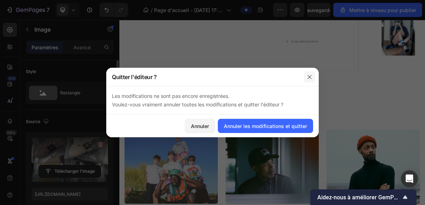
click at [312, 73] on button "button" at bounding box center [309, 76] width 11 height 11
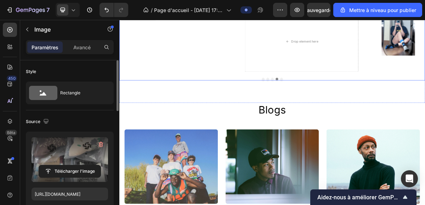
click at [327, 104] on div at bounding box center [331, 102] width 425 height 4
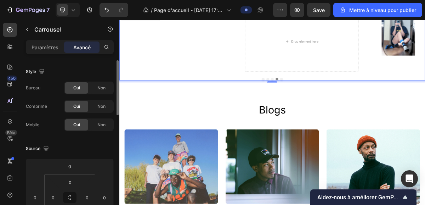
click at [331, 104] on button "Dot" at bounding box center [332, 102] width 4 height 4
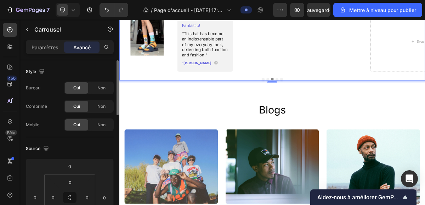
click at [338, 104] on button "Dot" at bounding box center [339, 102] width 4 height 4
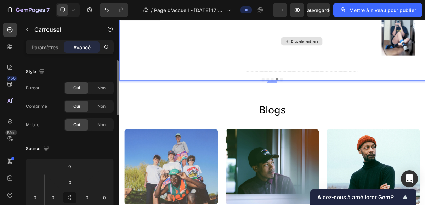
click at [356, 92] on div "Drop element here" at bounding box center [373, 49] width 158 height 84
click at [357, 55] on div "Drop element here" at bounding box center [372, 49] width 57 height 11
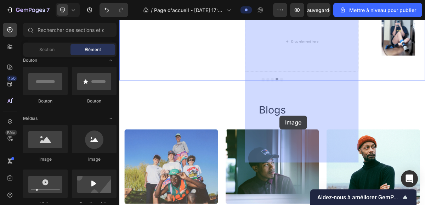
drag, startPoint x: 173, startPoint y: 170, endPoint x: 342, endPoint y: 153, distance: 170.3
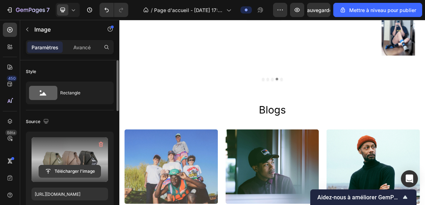
click at [76, 172] on input "file" at bounding box center [70, 171] width 62 height 12
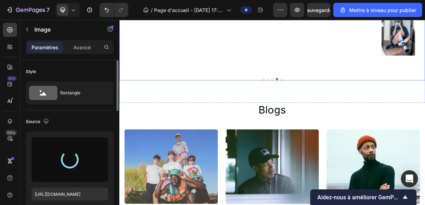
type input "https://cdn.shopify.com/s/files/1/0744/2740/0404/files/gempages_575138657837515…"
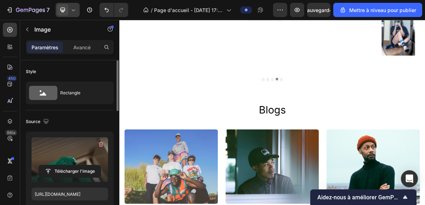
click at [58, 13] on span at bounding box center [62, 9] width 11 height 11
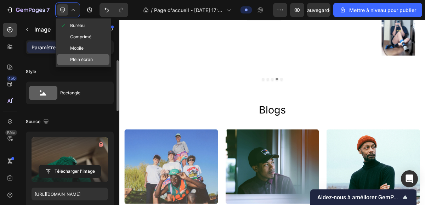
click at [82, 58] on font "Plein écran" at bounding box center [81, 59] width 23 height 5
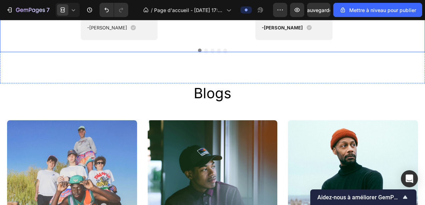
scroll to position [1671, 0]
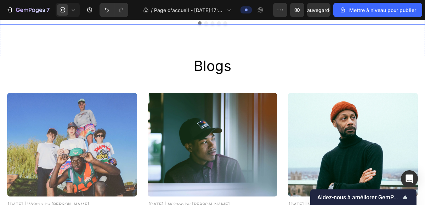
click at [207, 25] on button "Dot" at bounding box center [206, 23] width 4 height 4
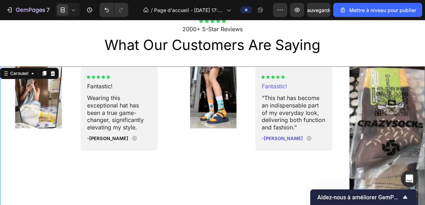
scroll to position [1521, 0]
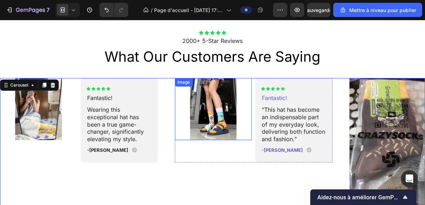
click at [175, 104] on img at bounding box center [213, 109] width 77 height 62
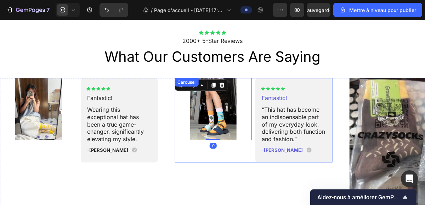
click at [178, 157] on div "Image 0" at bounding box center [213, 120] width 77 height 84
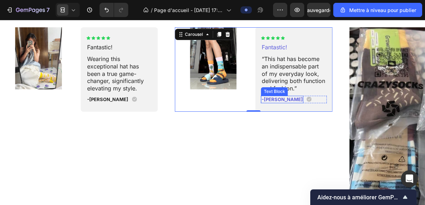
scroll to position [1571, 0]
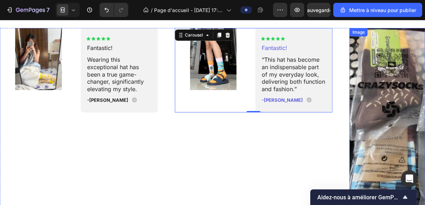
click at [381, 80] on img at bounding box center [429, 133] width 158 height 210
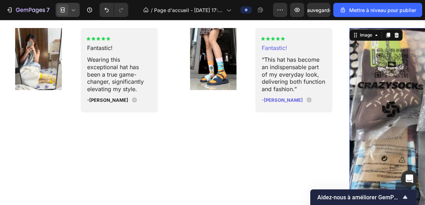
click at [64, 12] on icon at bounding box center [63, 11] width 4 height 1
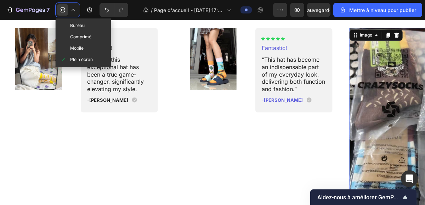
click at [74, 24] on font "Bureau" at bounding box center [77, 25] width 15 height 5
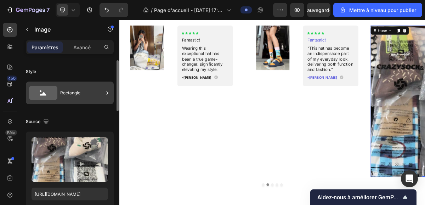
click at [71, 91] on font "Rectangle" at bounding box center [70, 92] width 20 height 5
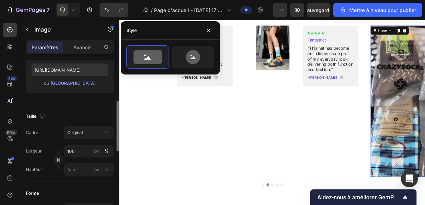
scroll to position [126, 0]
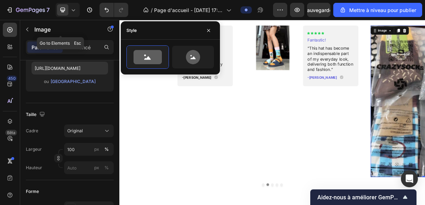
drag, startPoint x: 28, startPoint y: 30, endPoint x: 80, endPoint y: 94, distance: 82.9
click at [28, 30] on icon "button" at bounding box center [27, 30] width 6 height 6
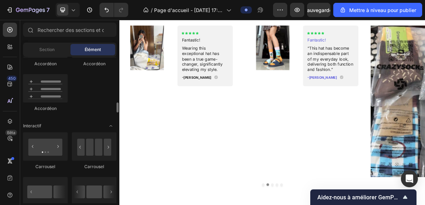
scroll to position [661, 0]
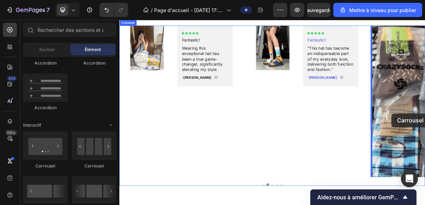
drag, startPoint x: 169, startPoint y: 173, endPoint x: 498, endPoint y: 150, distance: 329.6
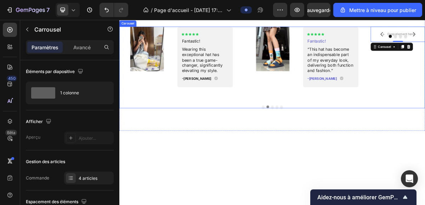
scroll to position [1571, 0]
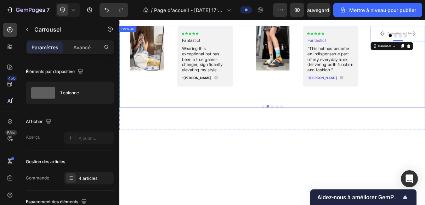
click at [332, 142] on button "Dot" at bounding box center [332, 140] width 4 height 4
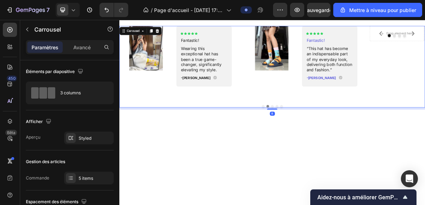
scroll to position [126, 0]
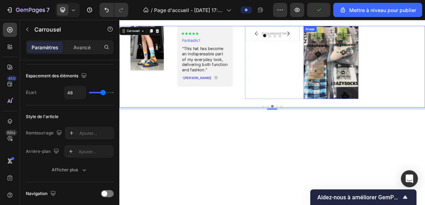
click at [417, 99] on img at bounding box center [414, 78] width 76 height 101
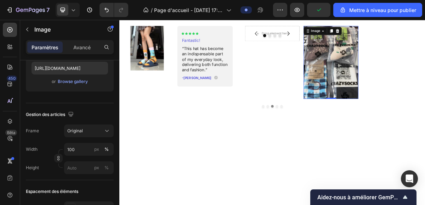
scroll to position [0, 0]
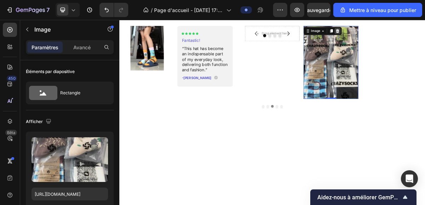
click at [423, 34] on icon at bounding box center [423, 35] width 5 height 5
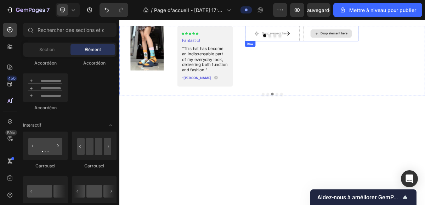
click at [407, 43] on div "Drop element here" at bounding box center [413, 38] width 57 height 11
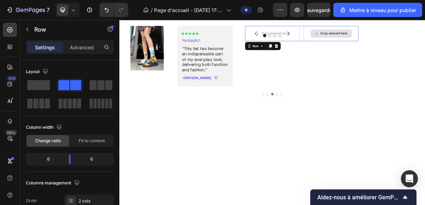
click at [383, 46] on div "Drop element here" at bounding box center [414, 38] width 76 height 21
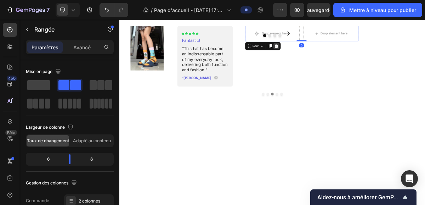
click at [340, 55] on icon at bounding box center [338, 57] width 6 height 6
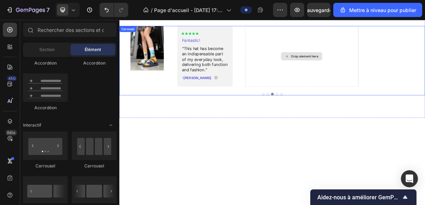
click at [319, 113] on div "Drop element here" at bounding box center [373, 70] width 158 height 84
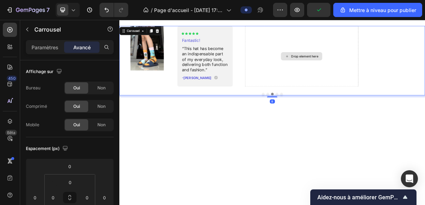
click at [311, 113] on div "Drop element here" at bounding box center [373, 70] width 158 height 84
click at [367, 73] on div "Drop element here" at bounding box center [378, 71] width 38 height 6
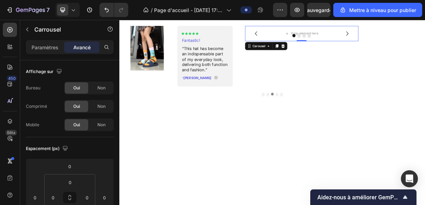
click at [368, 41] on button "Dot" at bounding box center [369, 42] width 4 height 4
click at [348, 55] on icon at bounding box center [347, 56] width 5 height 5
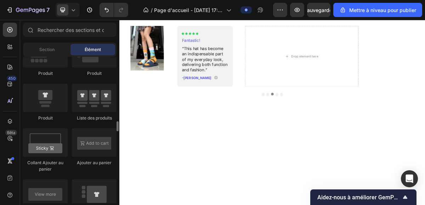
scroll to position [947, 0]
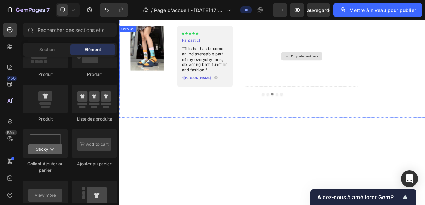
click at [309, 113] on div "Drop element here" at bounding box center [373, 70] width 158 height 84
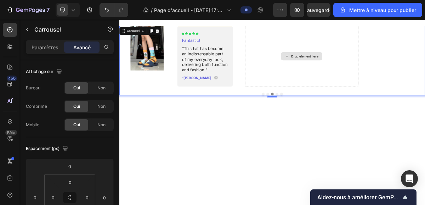
click at [315, 113] on div "Drop element here" at bounding box center [373, 70] width 158 height 84
click at [261, 47] on p "Fantastic!" at bounding box center [239, 48] width 64 height 7
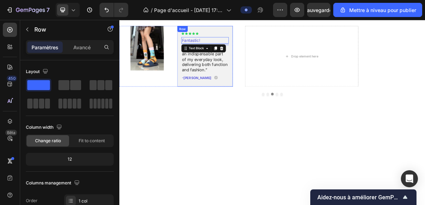
click at [275, 56] on div "Icon Icon Icon Icon Icon Icon List Fantastic! Text Block 8 “This hat has become…" at bounding box center [238, 70] width 77 height 84
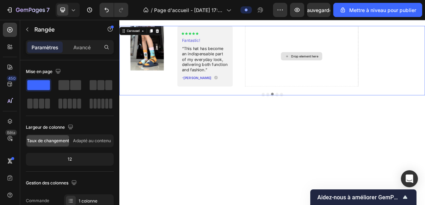
click at [301, 48] on div "Drop element here" at bounding box center [373, 70] width 158 height 84
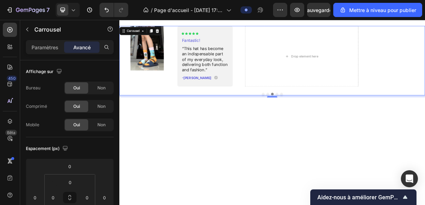
scroll to position [327, 0]
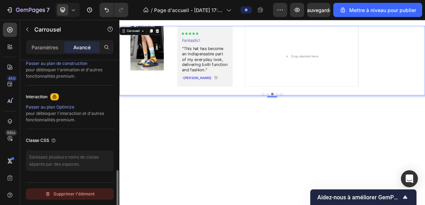
click at [78, 196] on font "Supprimer l'élément" at bounding box center [74, 193] width 41 height 5
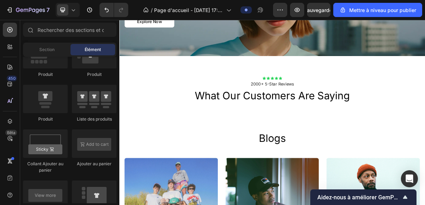
scroll to position [1464, 0]
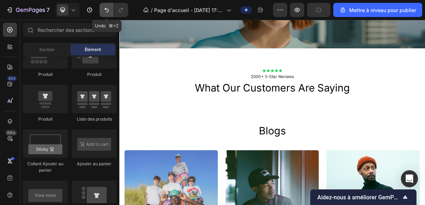
click at [110, 10] on button "Annuler/Rétablir" at bounding box center [107, 10] width 14 height 14
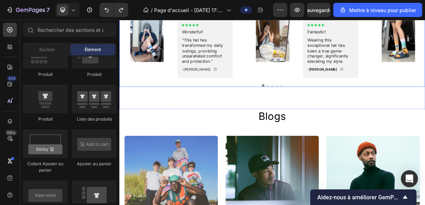
scroll to position [1590, 0]
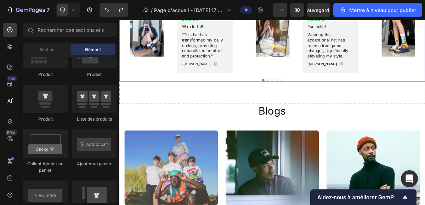
click at [327, 106] on button "Dot" at bounding box center [326, 104] width 4 height 4
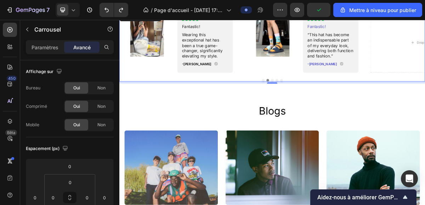
click at [332, 106] on button "Dot" at bounding box center [332, 104] width 4 height 4
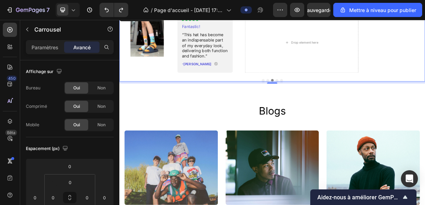
click at [338, 106] on div "Image Icon Icon Icon Icon Icon Icon List Wonderful! Text Block “This hat has tr…" at bounding box center [331, 57] width 425 height 96
click at [338, 106] on button "Dot" at bounding box center [339, 104] width 4 height 4
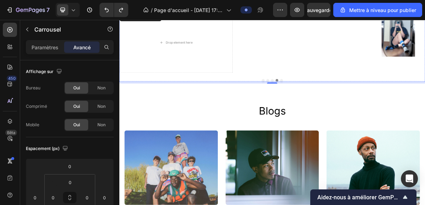
click at [356, 9] on img at bounding box center [373, 9] width 158 height 0
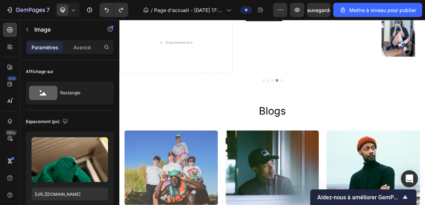
click at [347, 9] on img at bounding box center [373, 9] width 158 height 0
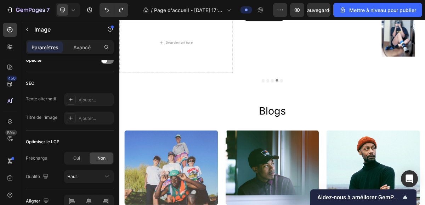
scroll to position [370, 0]
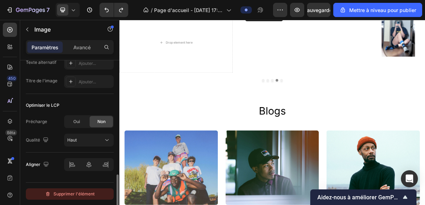
click at [84, 196] on font "Supprimer l'élément" at bounding box center [74, 193] width 41 height 5
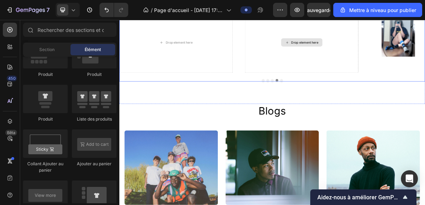
click at [364, 77] on div "Drop element here" at bounding box center [373, 51] width 158 height 84
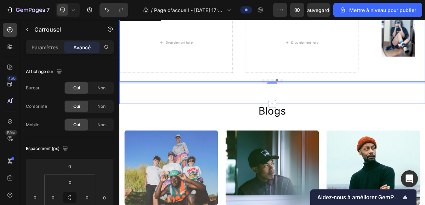
click at [333, 108] on div "Icon Icon Icon Icon Icon Icon List 2000+ 5-Star Reviews Text Block what our cus…" at bounding box center [331, 34] width 425 height 203
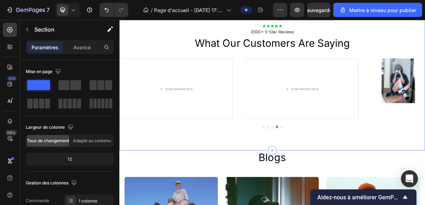
scroll to position [1525, 0]
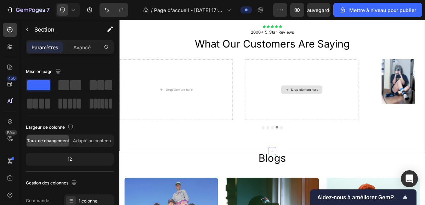
click at [330, 107] on div "Drop element here" at bounding box center [373, 116] width 158 height 84
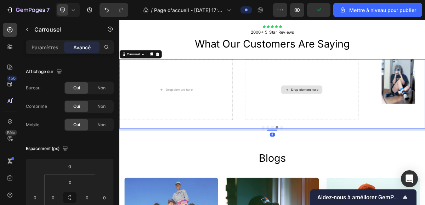
click at [330, 107] on div "Drop element here" at bounding box center [373, 116] width 158 height 84
click at [321, 141] on div "Drop element here" at bounding box center [373, 116] width 158 height 84
click at [306, 109] on div "Drop element here" at bounding box center [373, 116] width 158 height 84
